Goal: Transaction & Acquisition: Book appointment/travel/reservation

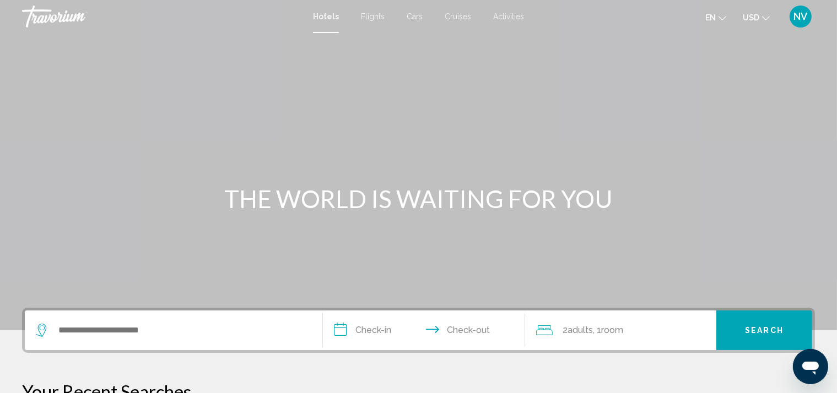
click at [726, 18] on icon "Change language" at bounding box center [722, 18] width 8 height 4
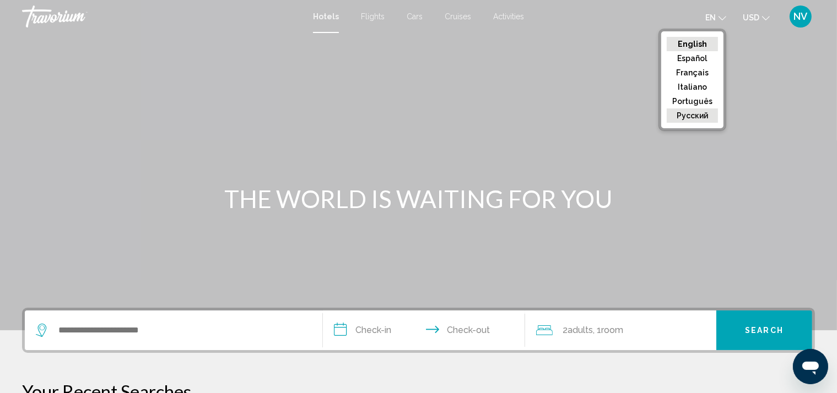
click at [698, 117] on button "русский" at bounding box center [692, 116] width 51 height 14
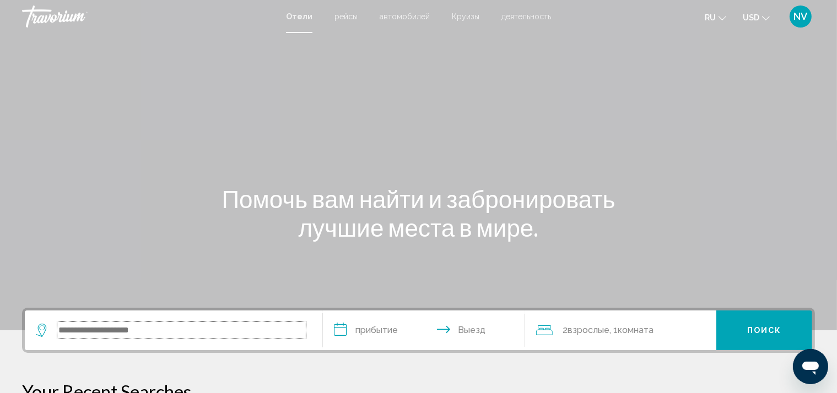
click at [125, 325] on input "Search widget" at bounding box center [181, 330] width 248 height 17
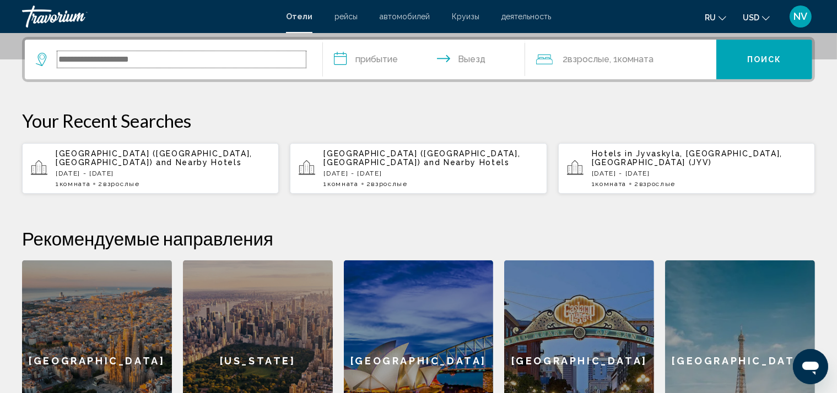
scroll to position [272, 0]
click at [127, 57] on input "Search widget" at bounding box center [181, 59] width 248 height 17
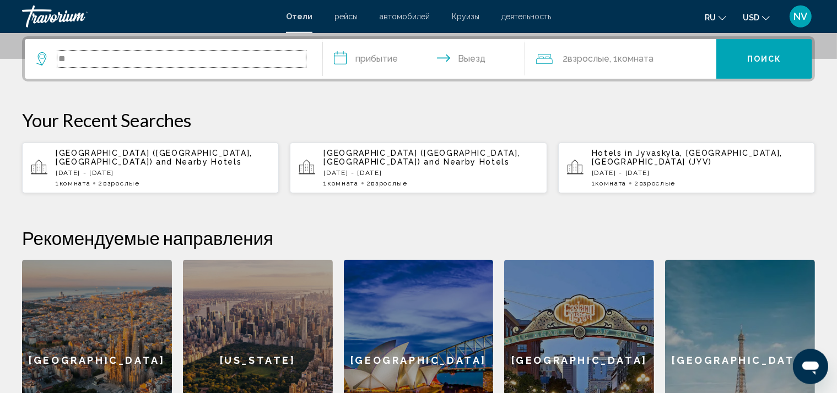
type input "*"
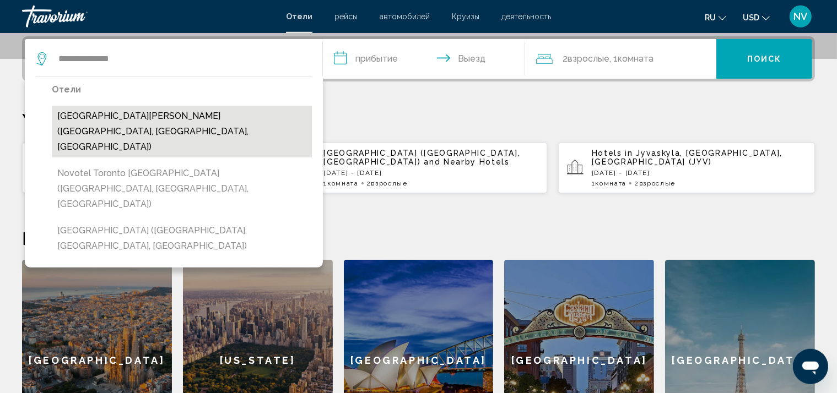
click at [102, 118] on button "[GEOGRAPHIC_DATA][PERSON_NAME] ([GEOGRAPHIC_DATA], [GEOGRAPHIC_DATA], [GEOGRAPH…" at bounding box center [182, 132] width 260 height 52
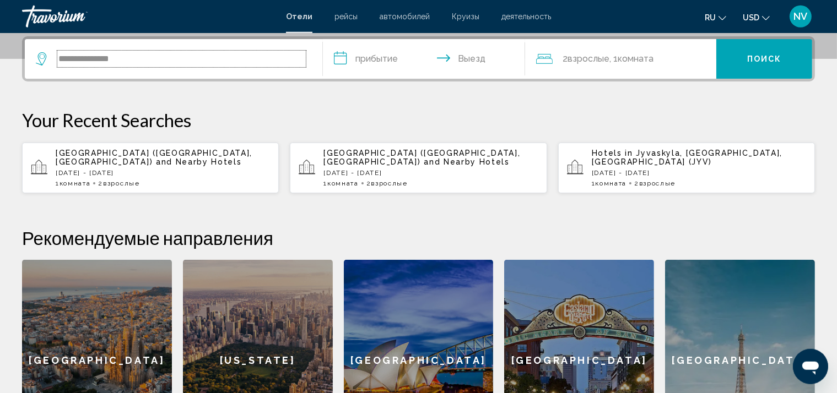
type input "**********"
click at [393, 57] on input "**********" at bounding box center [426, 60] width 207 height 43
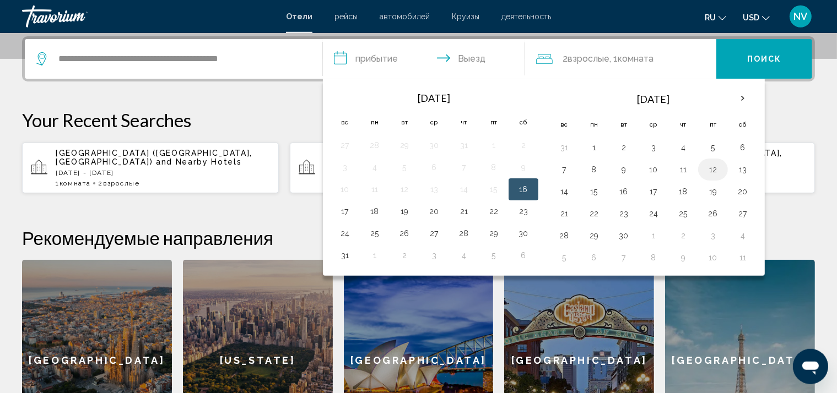
click at [711, 170] on button "12" at bounding box center [713, 169] width 18 height 15
click at [679, 174] on button "11" at bounding box center [683, 169] width 18 height 15
type input "**********"
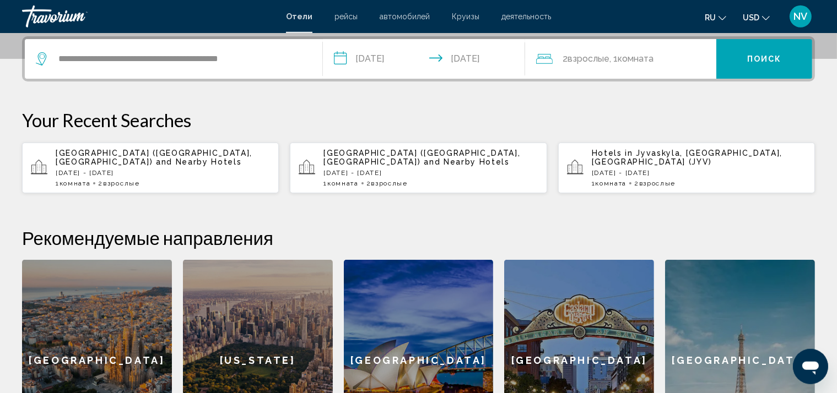
click at [598, 62] on span "Взрослые" at bounding box center [588, 58] width 42 height 10
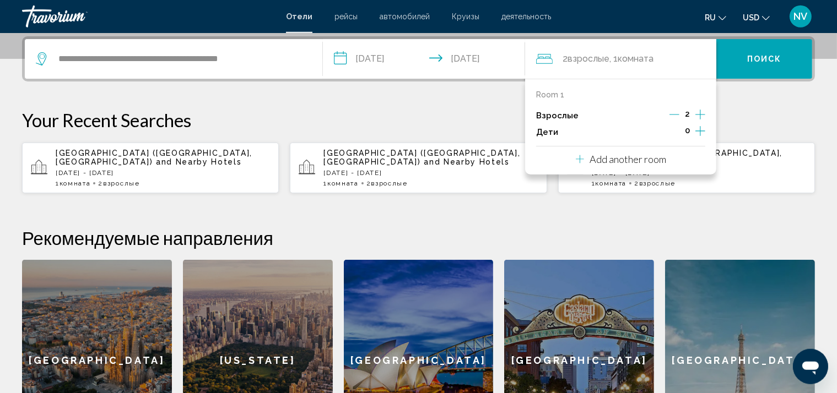
click at [679, 114] on icon "Decrement adults" at bounding box center [674, 115] width 10 height 10
click at [754, 57] on span "Поиск" at bounding box center [764, 59] width 35 height 9
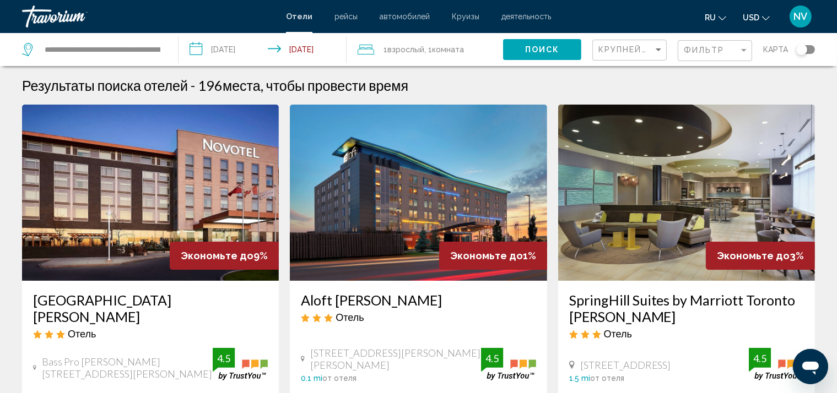
click at [155, 149] on img "Main content" at bounding box center [150, 193] width 257 height 176
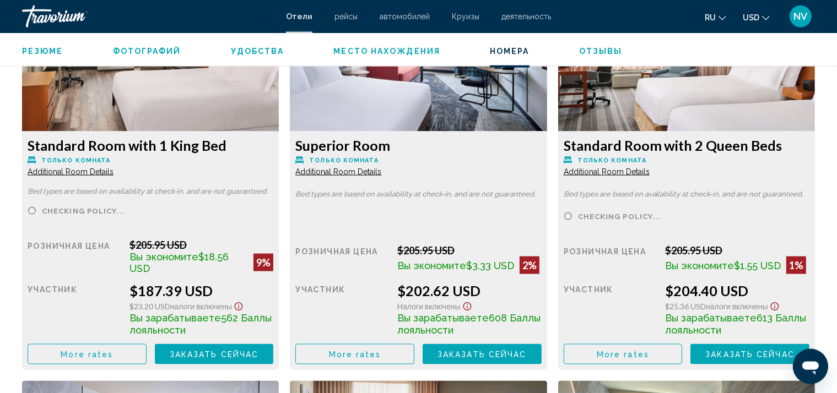
scroll to position [1512, 0]
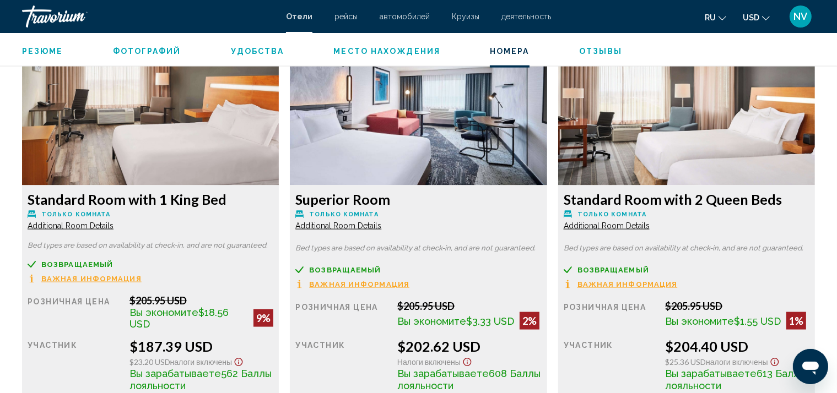
click at [769, 20] on icon "Change currency" at bounding box center [766, 18] width 8 height 4
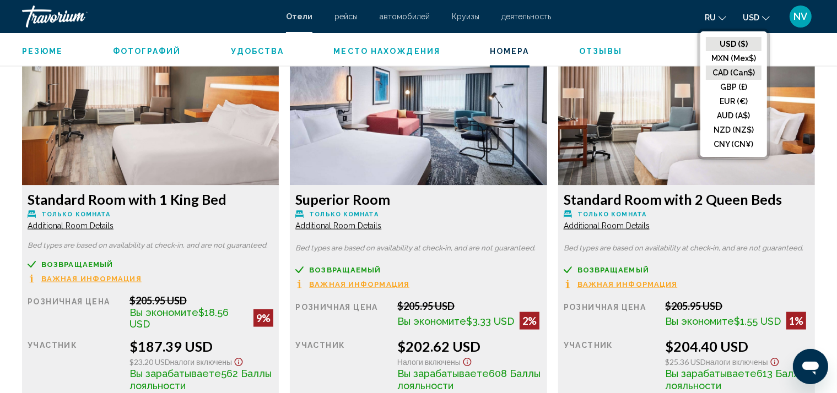
click at [748, 72] on button "CAD (Can$)" at bounding box center [734, 73] width 56 height 14
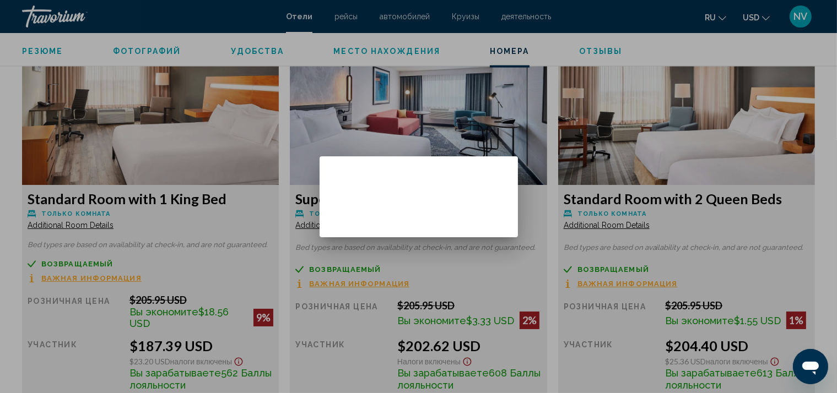
scroll to position [0, 0]
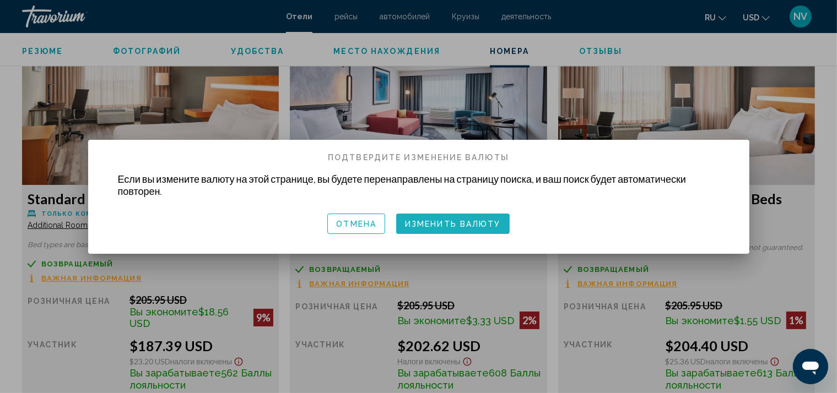
click at [424, 224] on span "Изменить валюту" at bounding box center [453, 224] width 96 height 9
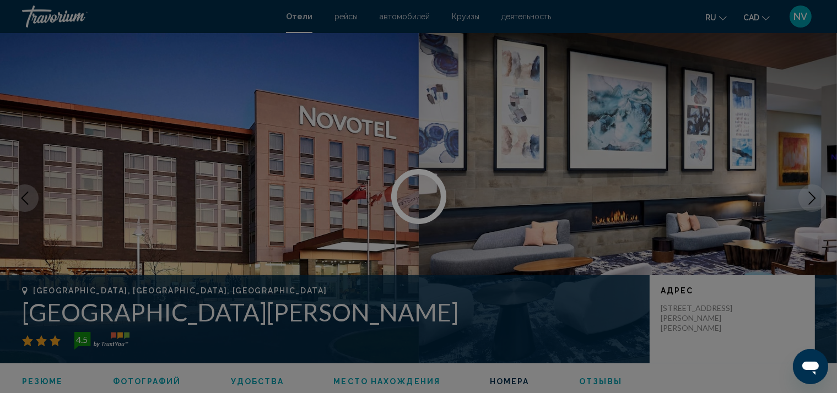
scroll to position [1512, 0]
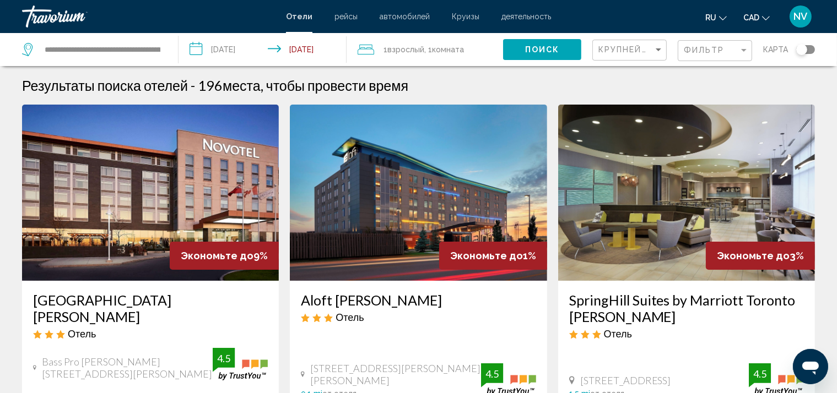
click at [174, 146] on img "Main content" at bounding box center [150, 193] width 257 height 176
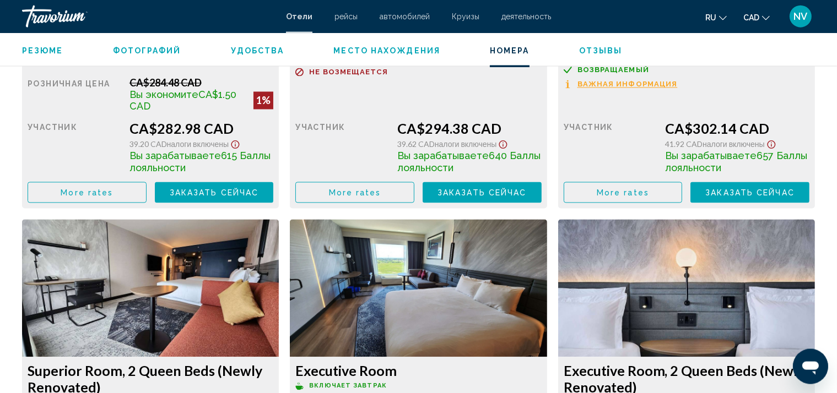
scroll to position [2262, 0]
